Goal: Information Seeking & Learning: Check status

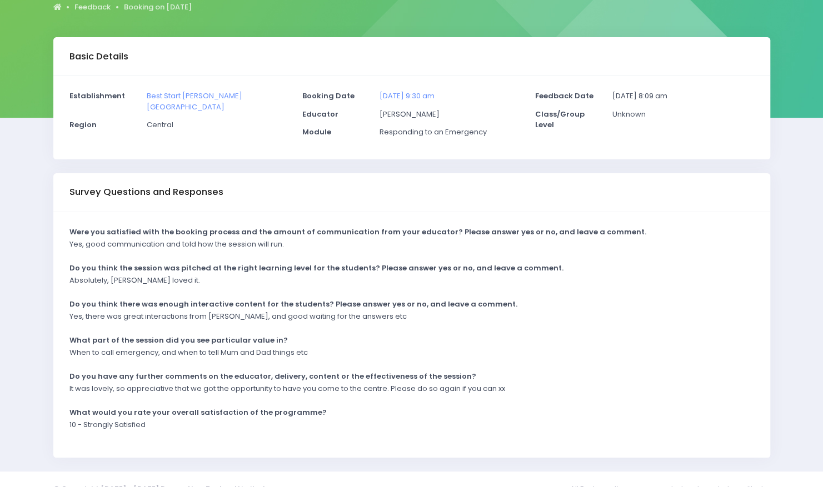
scroll to position [139, 0]
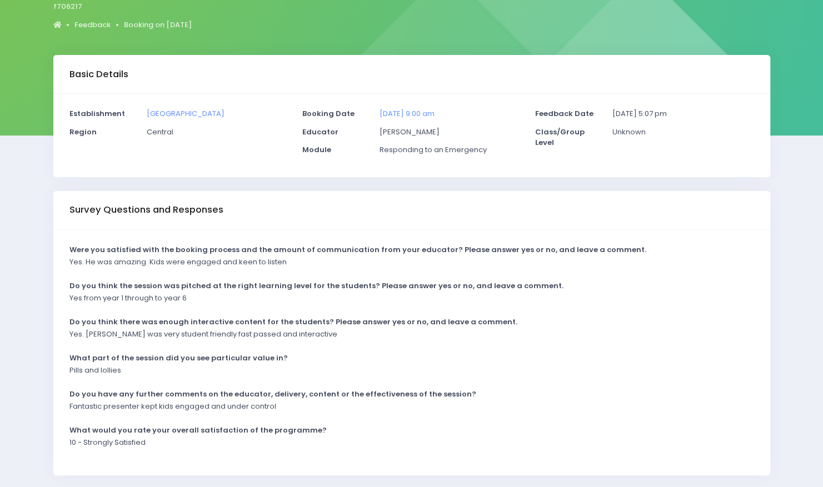
scroll to position [120, 0]
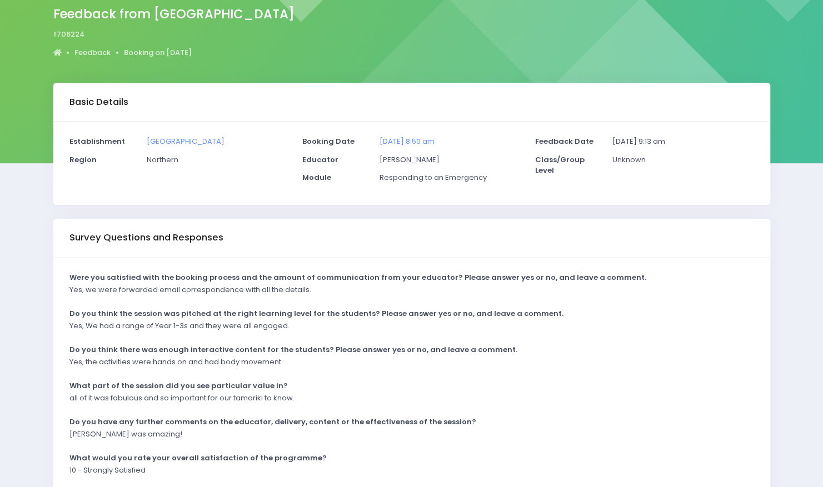
scroll to position [95, 0]
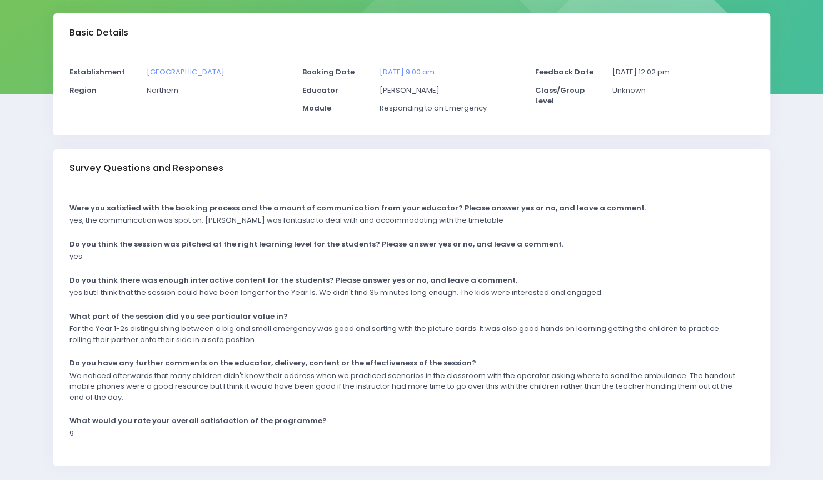
scroll to position [157, 0]
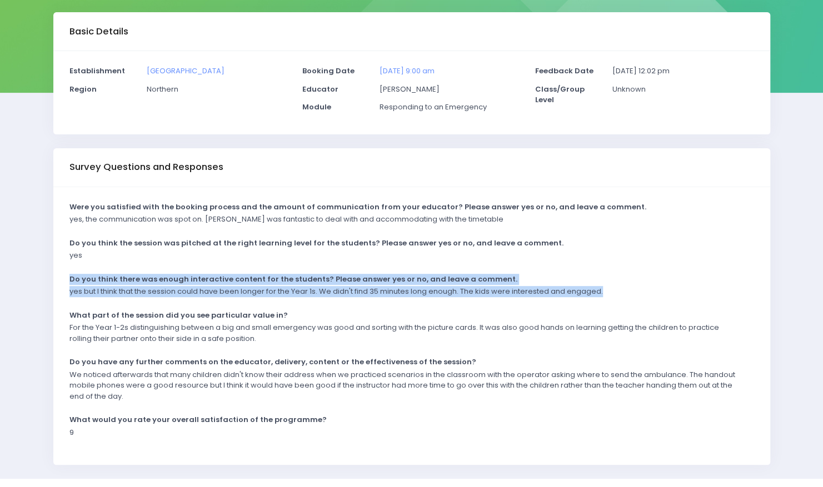
drag, startPoint x: 70, startPoint y: 278, endPoint x: 651, endPoint y: 294, distance: 581.4
click at [651, 294] on div "Were you satisfied with the booking process and the amount of communication fro…" at bounding box center [411, 326] width 717 height 278
copy div "Do you think there was enough interactive content for the students? Please answ…"
click at [651, 294] on div "yes but I think that the session could have been longer for the Year 1s. We did…" at bounding box center [404, 295] width 685 height 18
drag, startPoint x: 230, startPoint y: 69, endPoint x: 148, endPoint y: 71, distance: 82.3
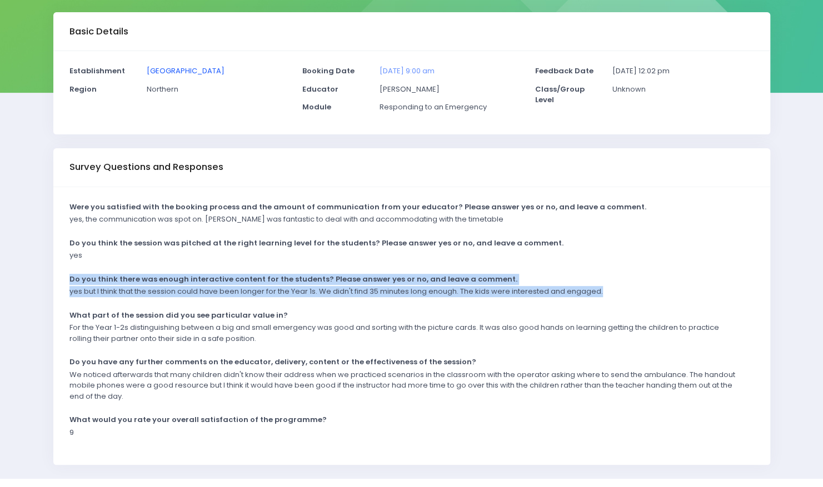
click at [148, 71] on p "[GEOGRAPHIC_DATA]" at bounding box center [217, 71] width 141 height 11
copy link "[GEOGRAPHIC_DATA]"
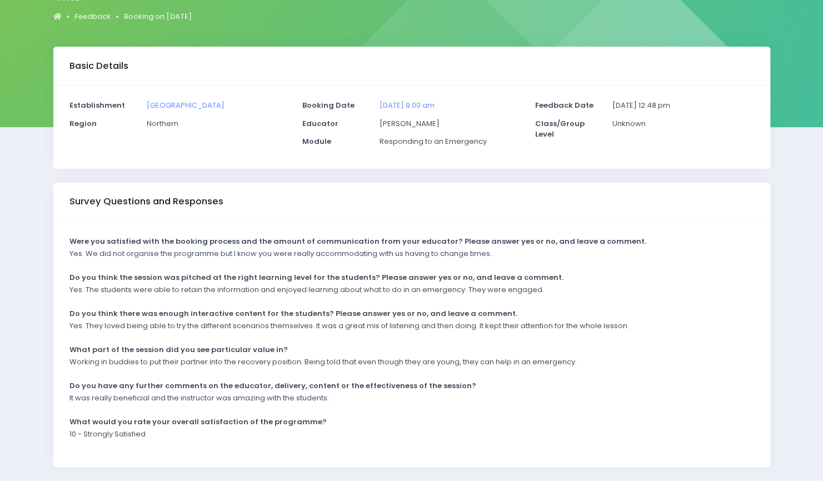
scroll to position [124, 0]
